Goal: Navigation & Orientation: Find specific page/section

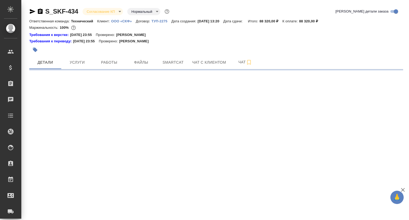
select select "RU"
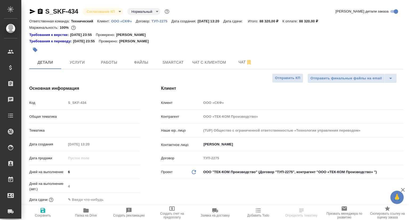
type textarea "x"
type input "Технический"
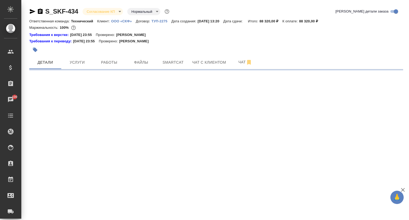
select select "RU"
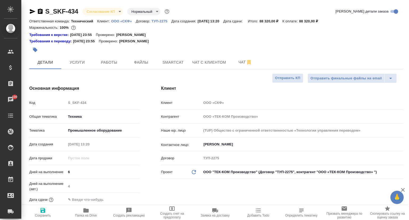
type textarea "x"
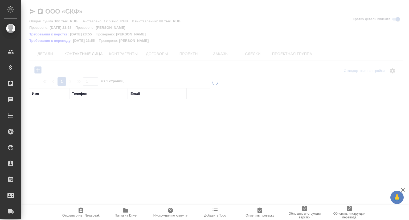
select select "RU"
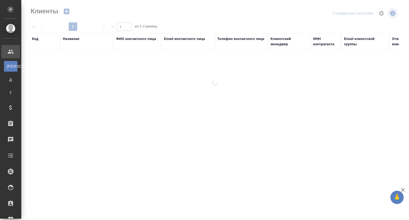
select select "RU"
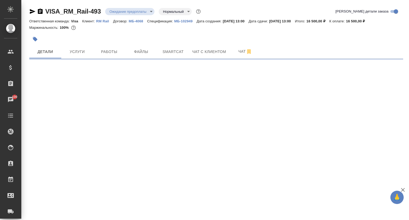
select select "RU"
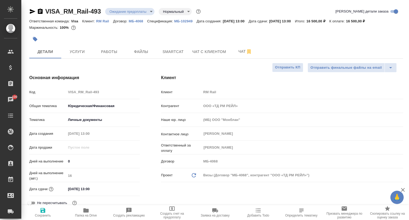
type textarea "x"
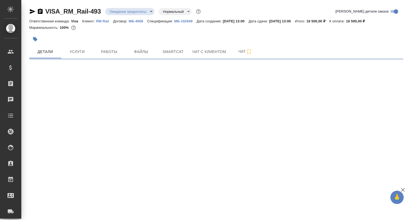
select select "RU"
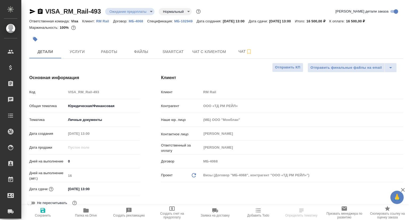
type textarea "x"
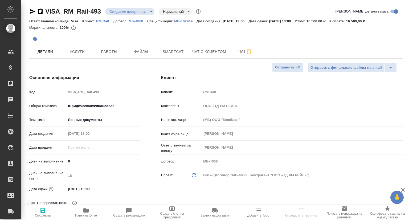
type textarea "x"
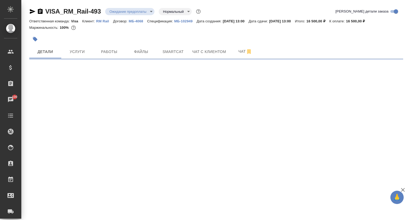
select select "RU"
